Goal: Information Seeking & Learning: Learn about a topic

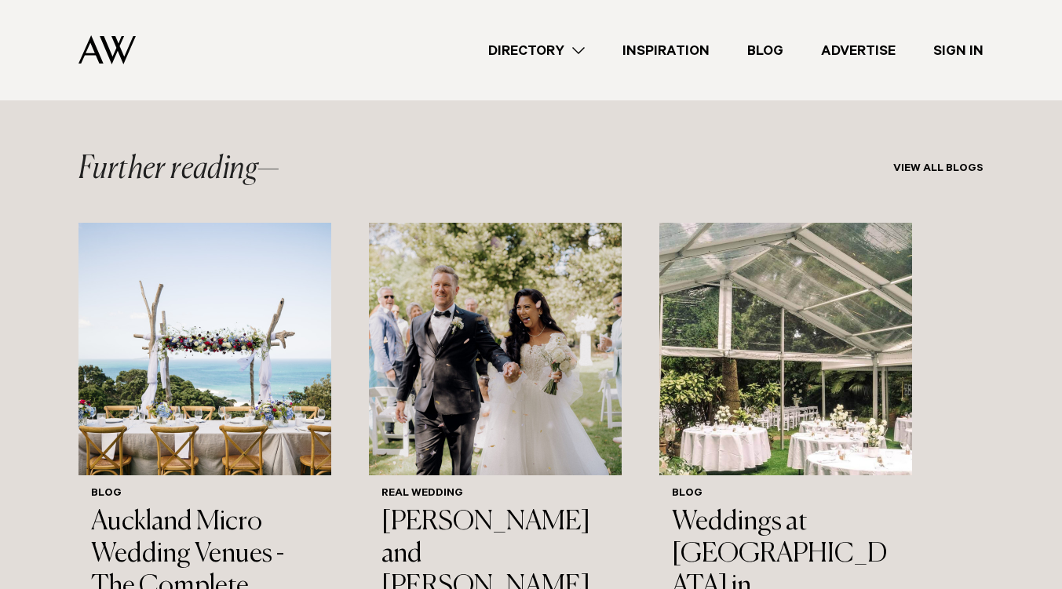
scroll to position [9942, 0]
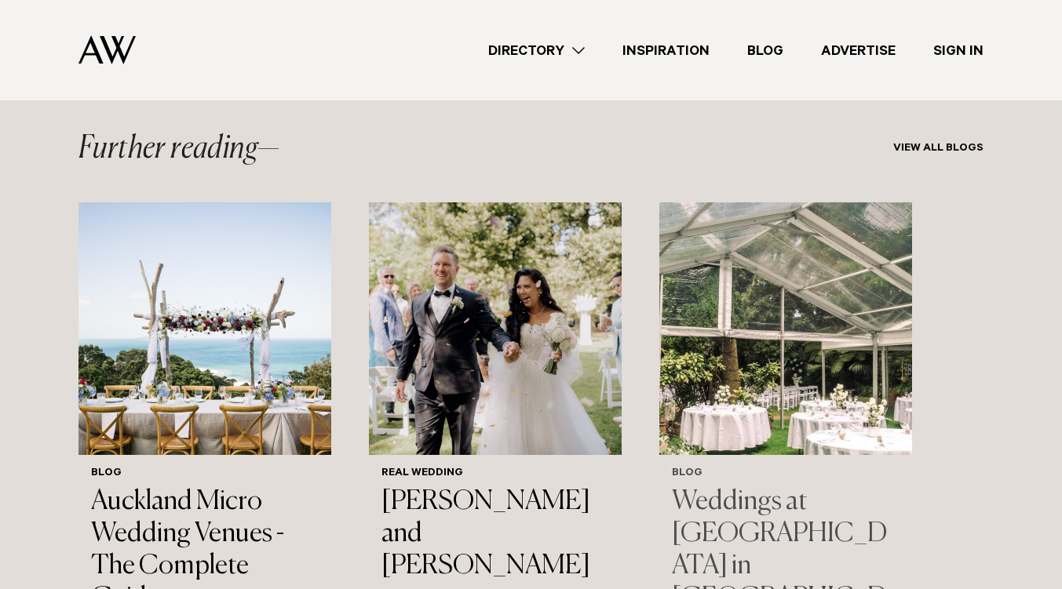
click at [730, 486] on h3 "Weddings at [GEOGRAPHIC_DATA] in [GEOGRAPHIC_DATA] - The Ultimate Guide" at bounding box center [786, 582] width 228 height 192
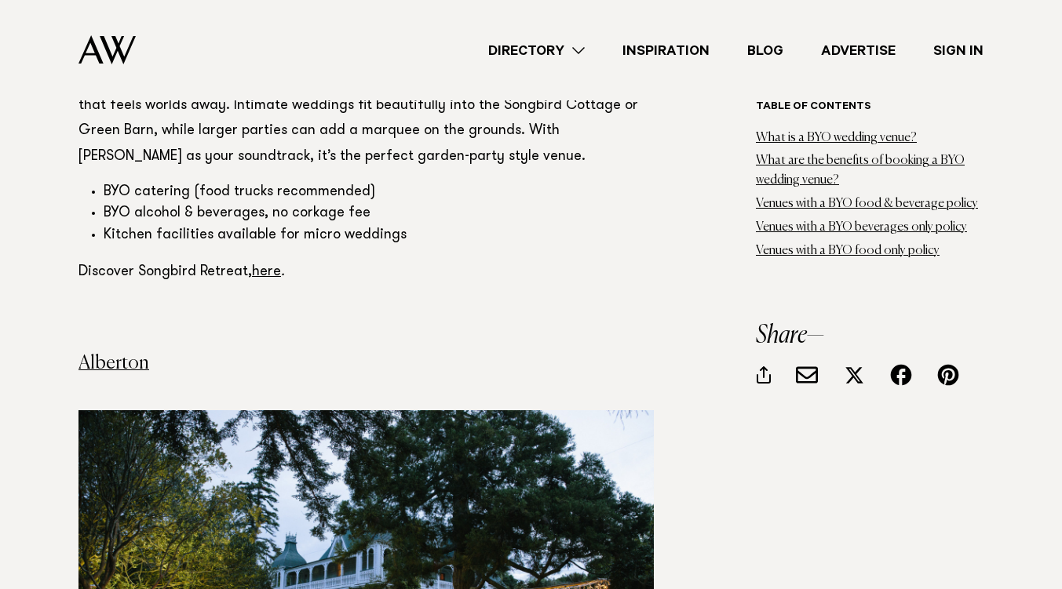
scroll to position [5302, 0]
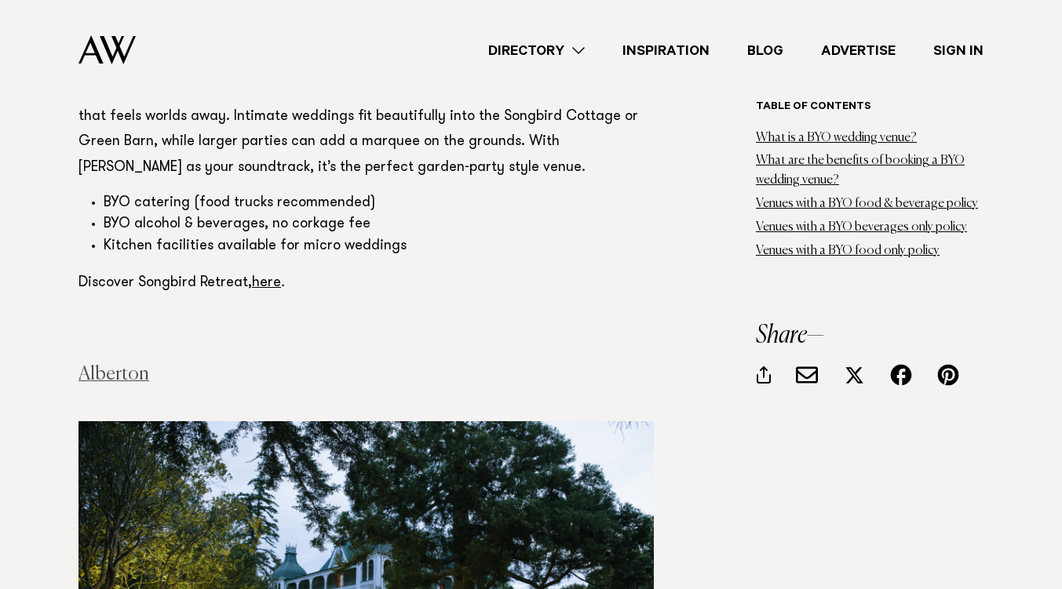
click at [111, 365] on link "Alberton" at bounding box center [113, 374] width 71 height 19
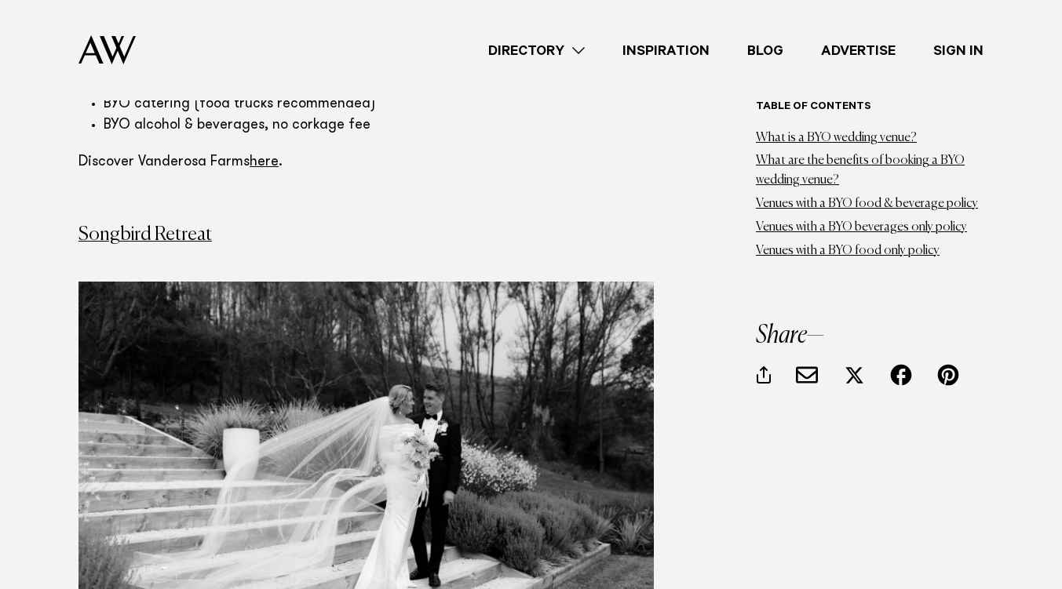
scroll to position [4684, 0]
click at [188, 226] on link "Songbird Retreat" at bounding box center [144, 235] width 133 height 19
